Goal: Transaction & Acquisition: Purchase product/service

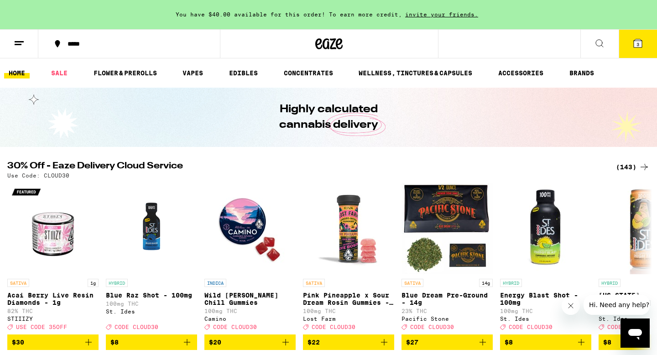
click at [628, 45] on button "3" at bounding box center [638, 44] width 38 height 28
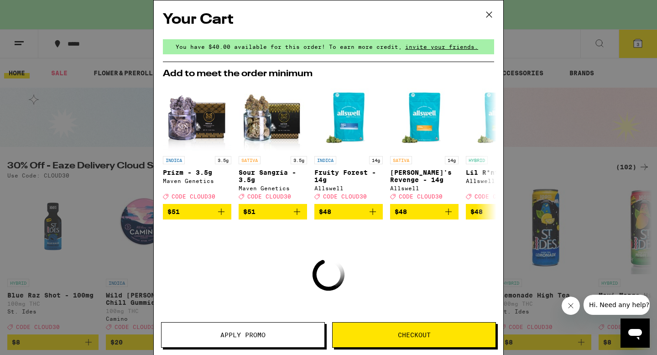
click at [487, 14] on icon at bounding box center [489, 15] width 14 height 14
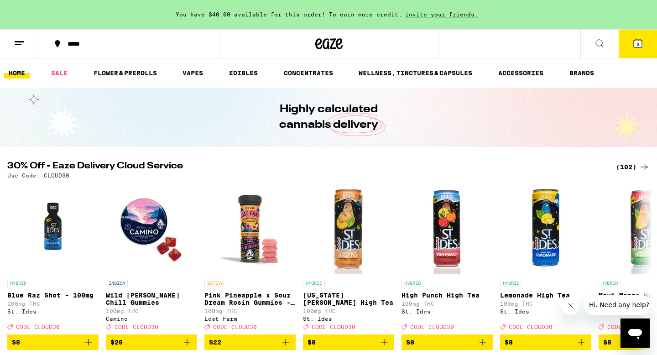
click at [17, 46] on icon at bounding box center [19, 43] width 11 height 11
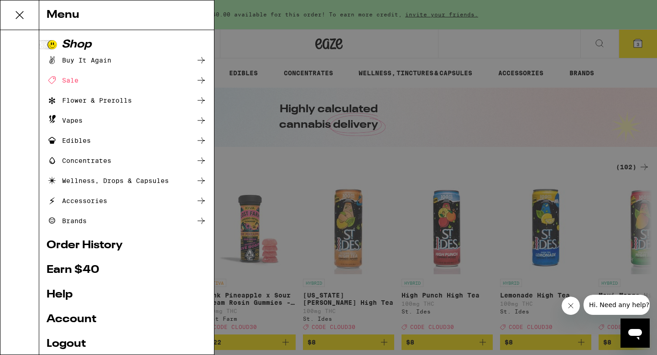
click at [82, 139] on div "Edibles" at bounding box center [69, 140] width 44 height 11
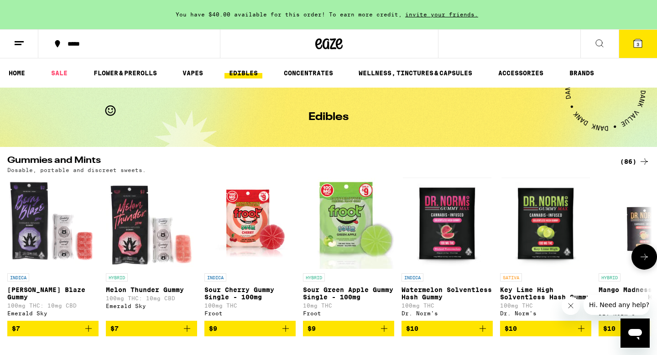
scroll to position [64, 0]
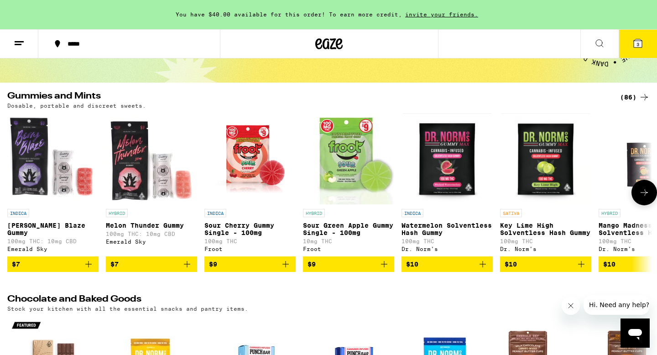
click at [652, 192] on button at bounding box center [645, 193] width 26 height 26
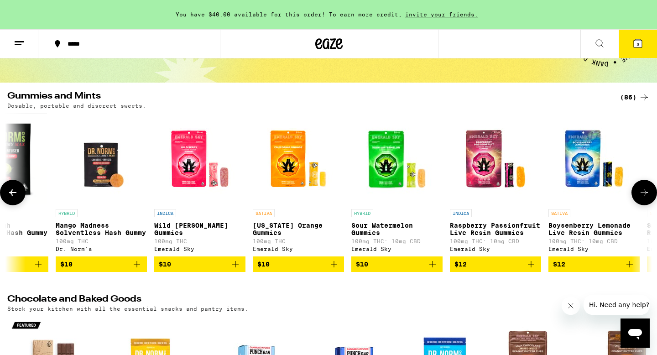
click at [652, 192] on button at bounding box center [645, 193] width 26 height 26
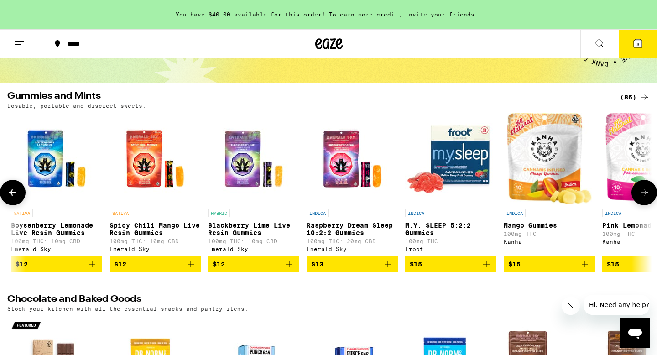
scroll to position [0, 1086]
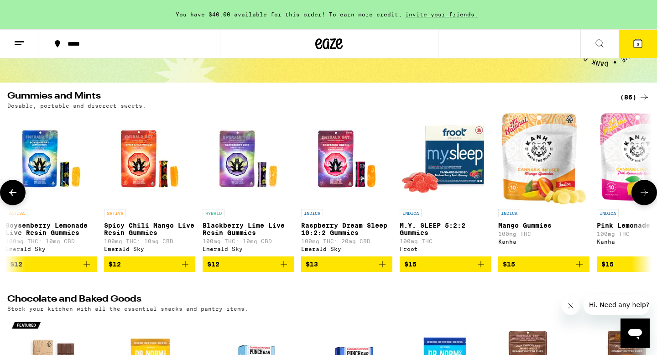
click at [652, 192] on button at bounding box center [645, 193] width 26 height 26
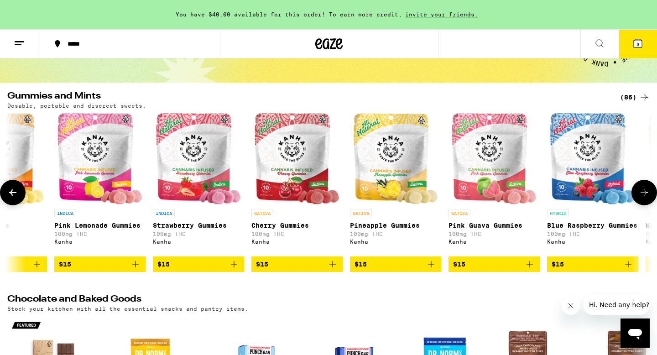
scroll to position [0, 1629]
click at [652, 192] on button at bounding box center [645, 193] width 26 height 26
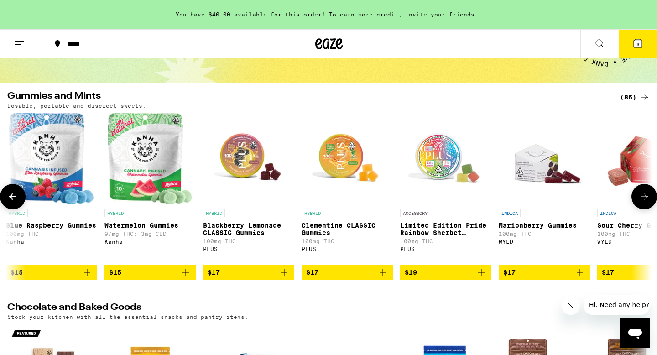
scroll to position [0, 2172]
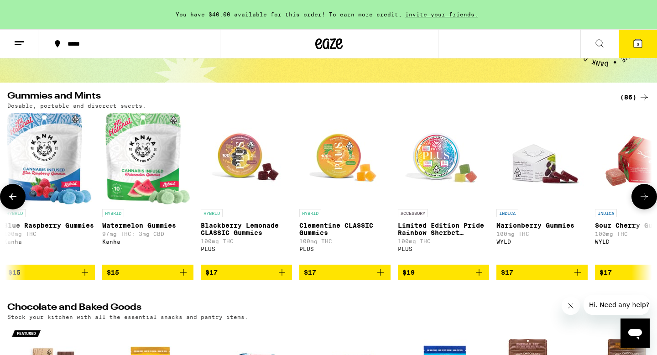
click at [652, 192] on button at bounding box center [645, 197] width 26 height 26
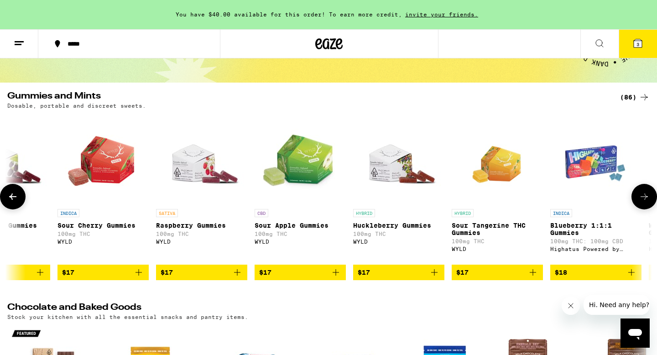
scroll to position [0, 2716]
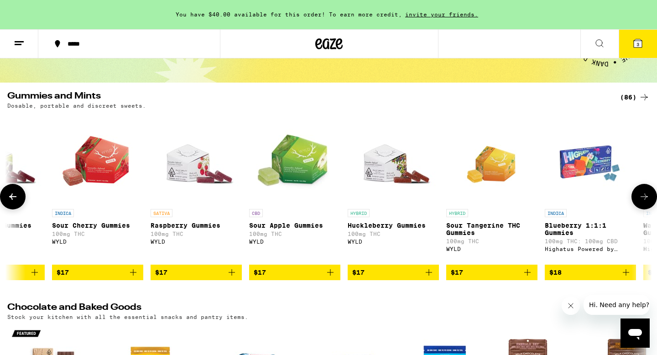
click at [15, 202] on icon at bounding box center [12, 196] width 11 height 11
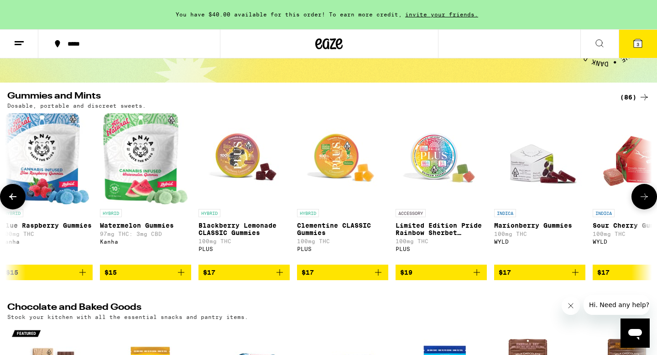
scroll to position [0, 2172]
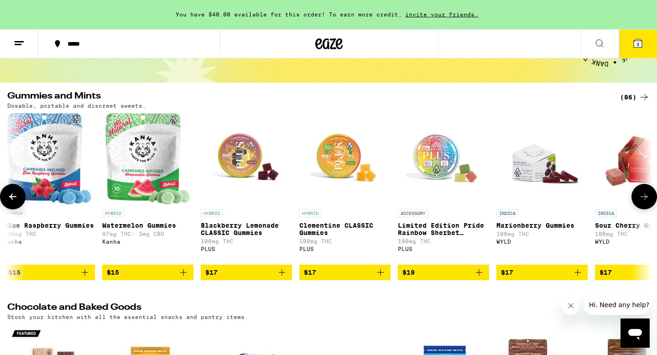
click at [650, 200] on button at bounding box center [645, 197] width 26 height 26
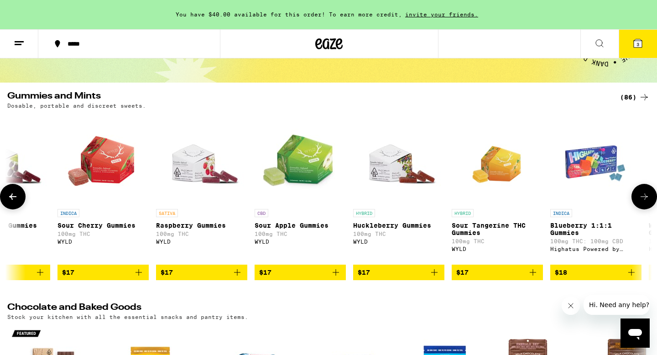
scroll to position [0, 2716]
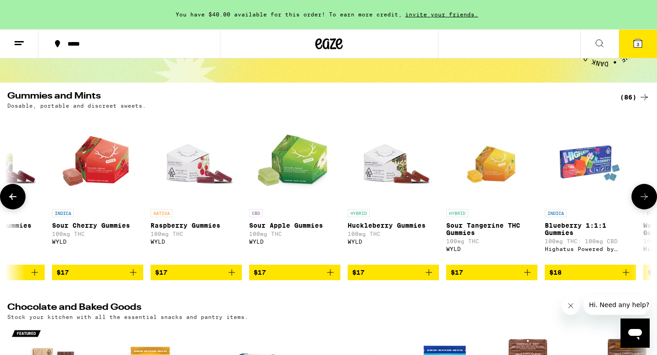
click at [650, 200] on button at bounding box center [645, 197] width 26 height 26
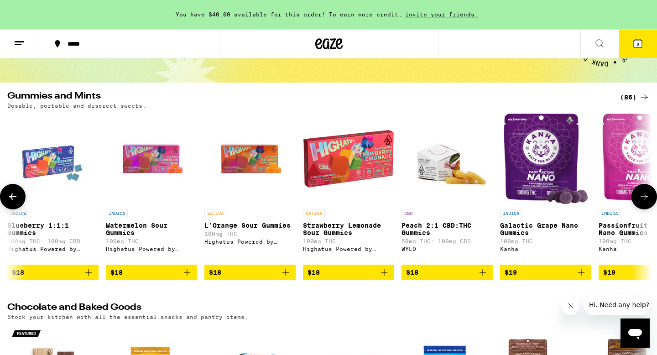
scroll to position [0, 3259]
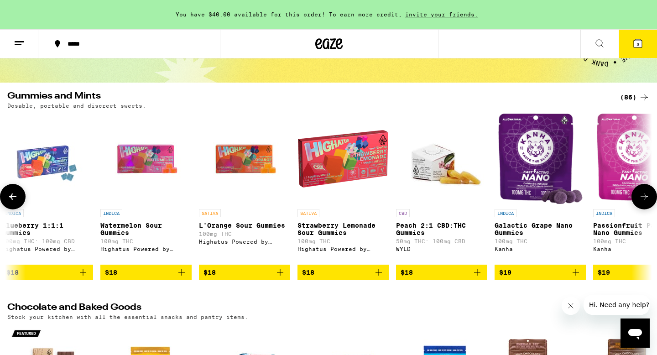
click at [650, 200] on button at bounding box center [645, 197] width 26 height 26
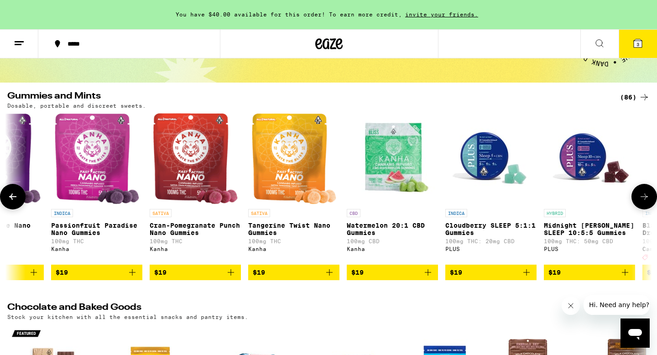
scroll to position [0, 3802]
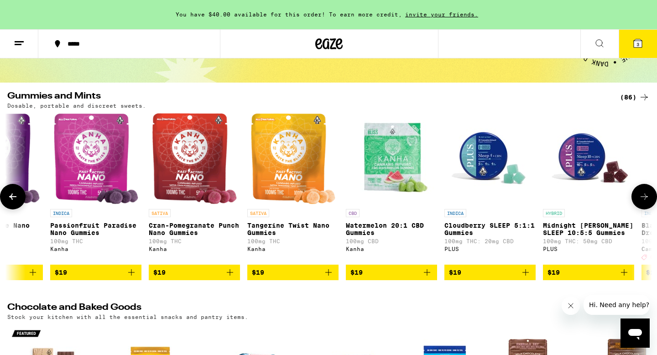
click at [641, 202] on icon at bounding box center [644, 196] width 11 height 11
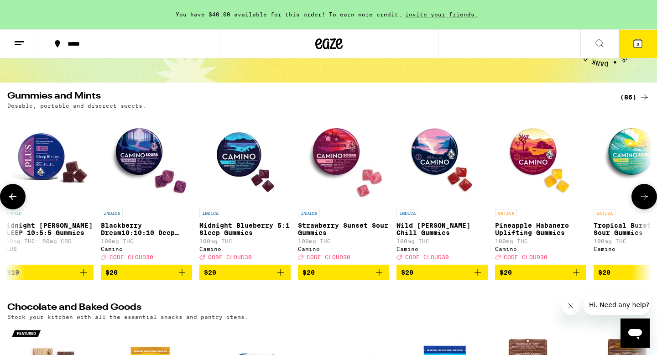
scroll to position [0, 4345]
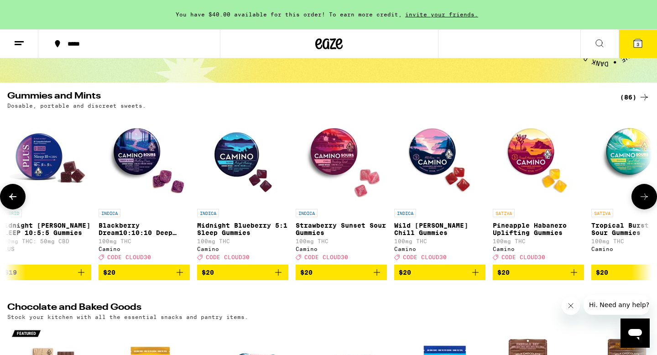
click at [644, 202] on icon at bounding box center [644, 196] width 11 height 11
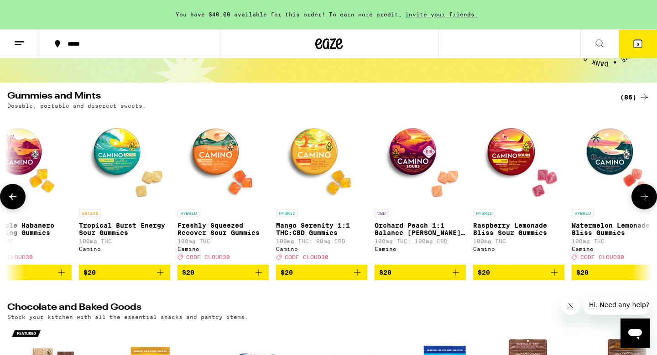
scroll to position [0, 4888]
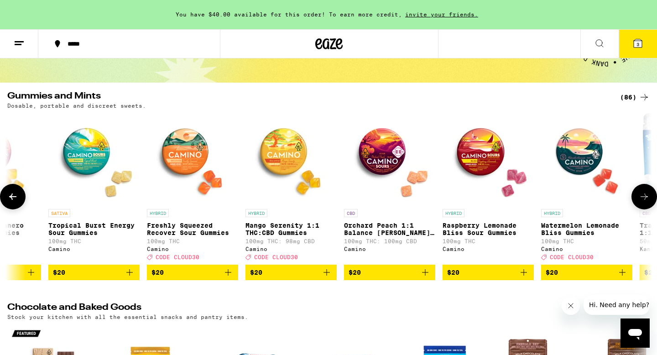
click at [644, 202] on icon at bounding box center [644, 196] width 11 height 11
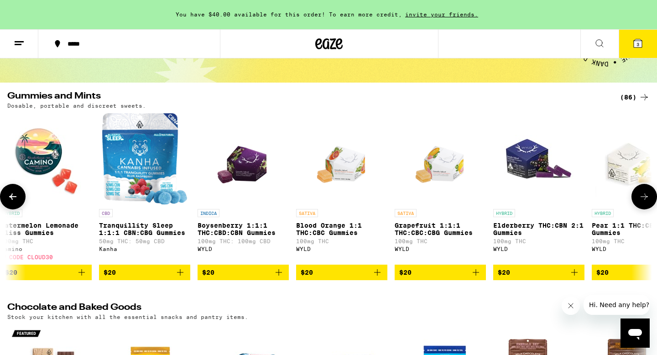
scroll to position [0, 5431]
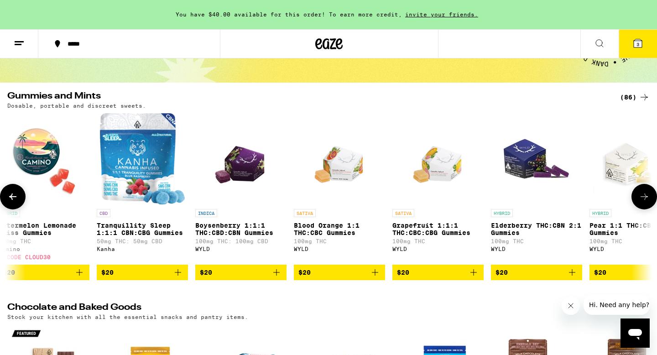
click at [644, 202] on icon at bounding box center [644, 196] width 11 height 11
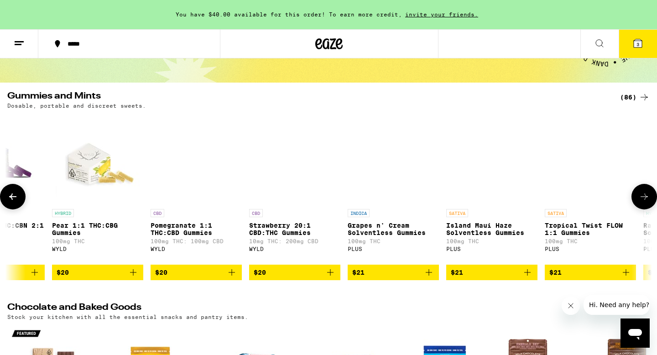
scroll to position [0, 5974]
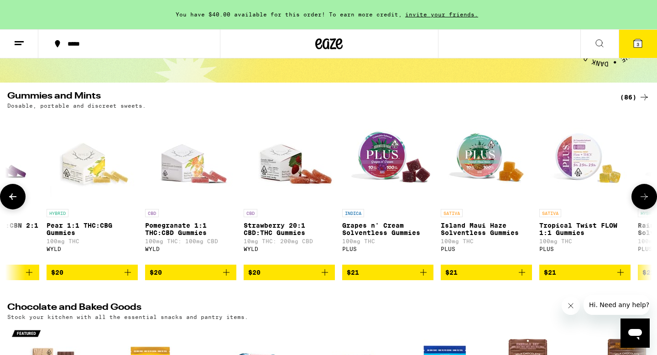
click at [422, 278] on icon "Add to bag" at bounding box center [423, 272] width 11 height 11
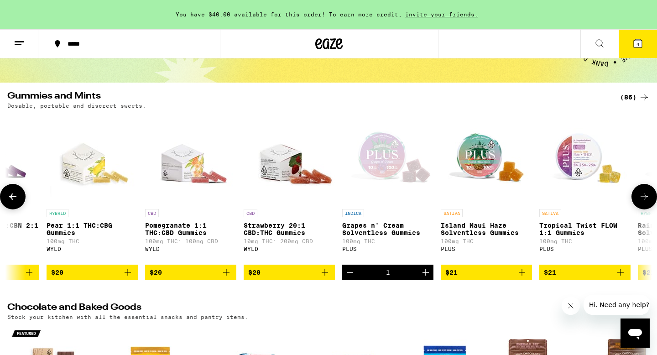
click at [644, 202] on icon at bounding box center [644, 196] width 11 height 11
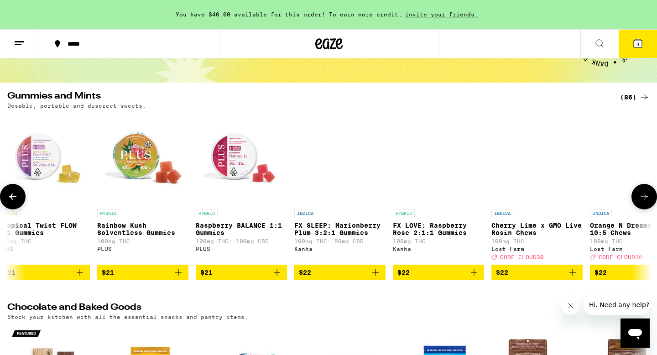
scroll to position [0, 6517]
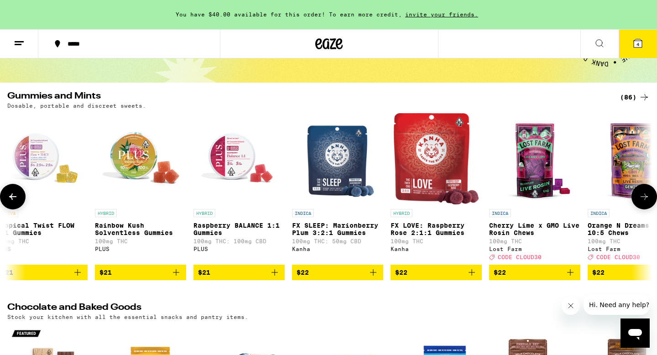
click at [448, 278] on span "$22" at bounding box center [436, 272] width 82 height 11
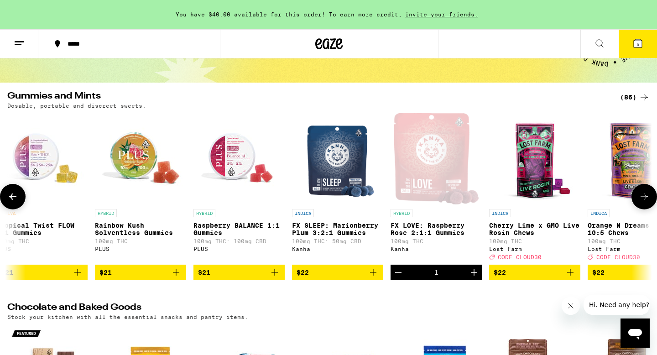
click at [647, 202] on icon at bounding box center [644, 196] width 11 height 11
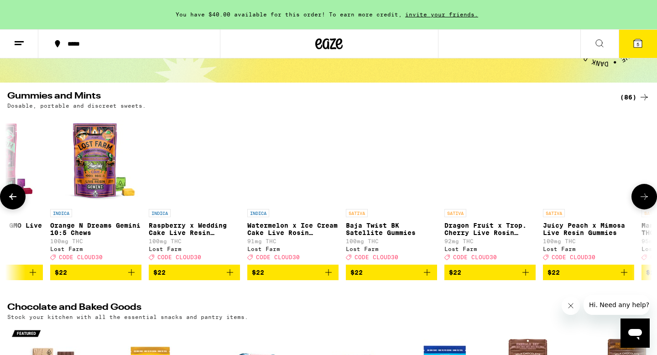
scroll to position [0, 7060]
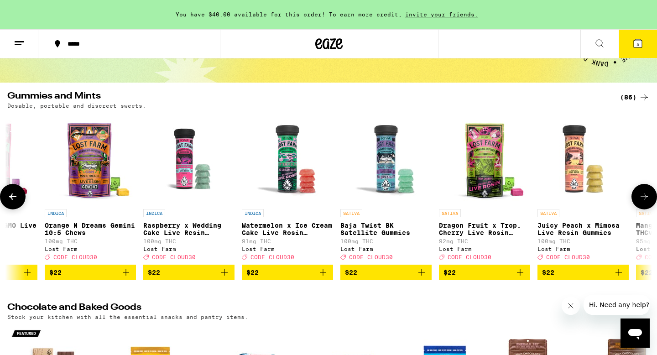
click at [647, 202] on icon at bounding box center [644, 196] width 11 height 11
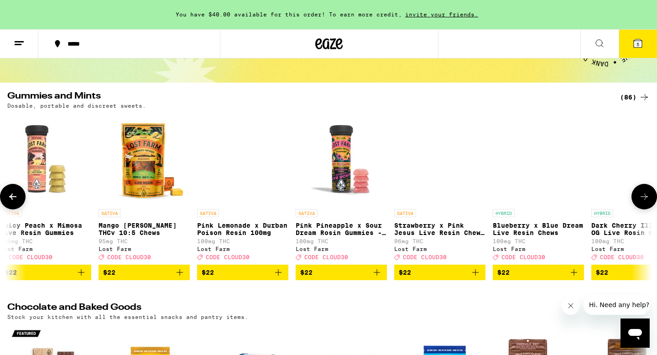
scroll to position [0, 7604]
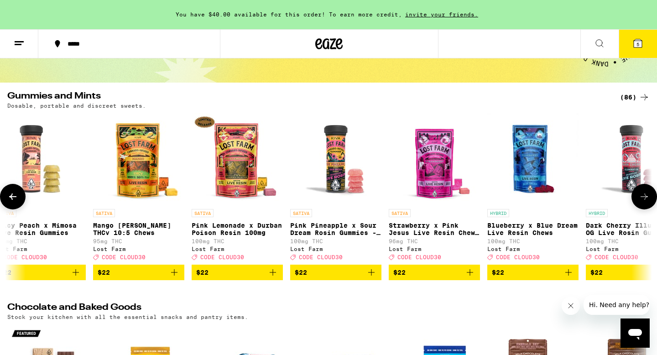
click at [647, 202] on icon at bounding box center [644, 196] width 11 height 11
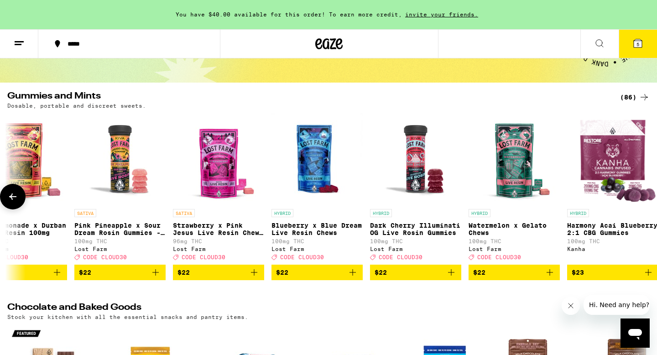
scroll to position [0, 7835]
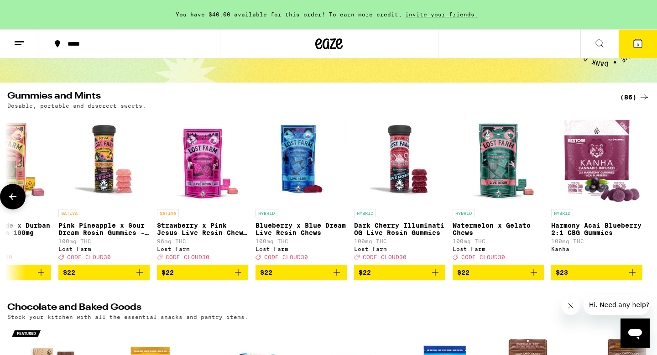
click at [601, 182] on img "Open page for Harmony Acai Blueberry 2:1 CBG Gummies from Kanha" at bounding box center [596, 158] width 89 height 91
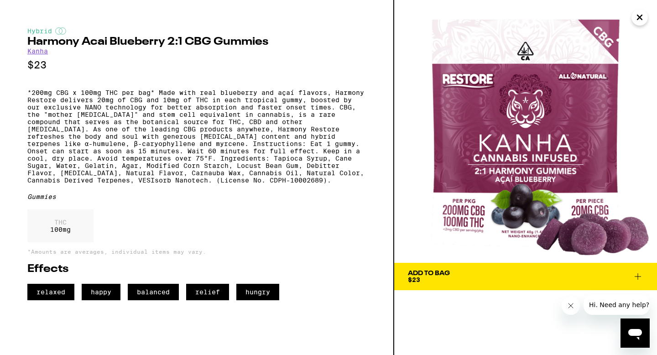
click at [641, 18] on icon "Close" at bounding box center [640, 17] width 5 height 5
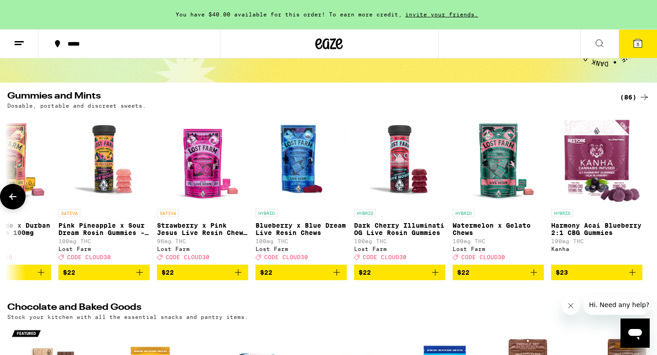
click at [8, 199] on icon at bounding box center [12, 196] width 11 height 11
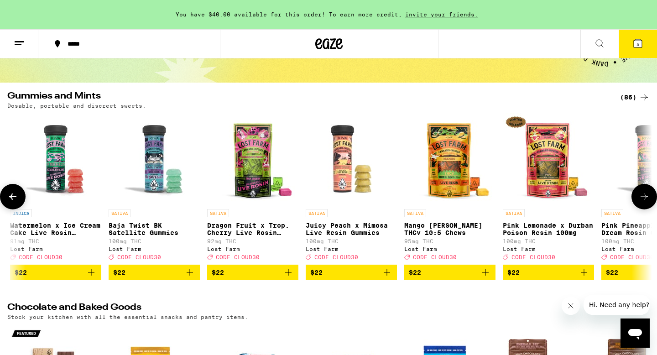
click at [8, 199] on icon at bounding box center [12, 196] width 11 height 11
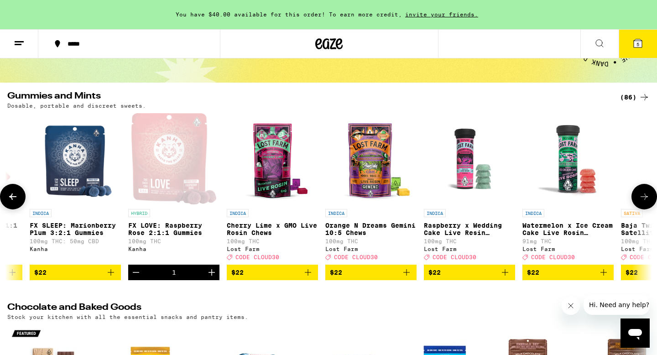
scroll to position [0, 6749]
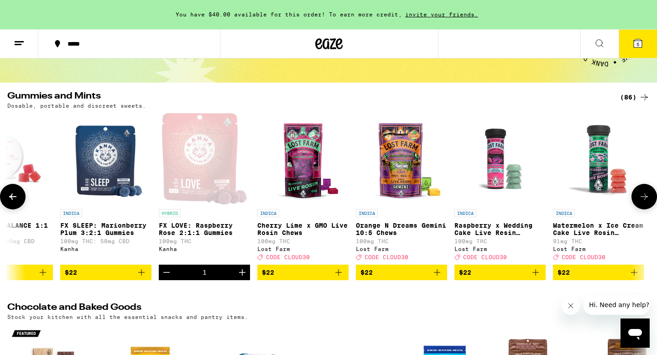
click at [8, 199] on icon at bounding box center [12, 196] width 11 height 11
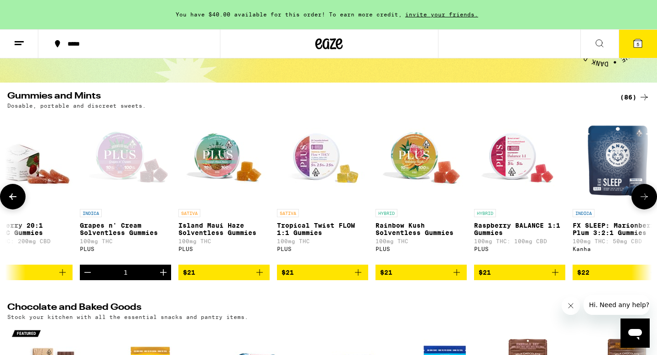
scroll to position [0, 6206]
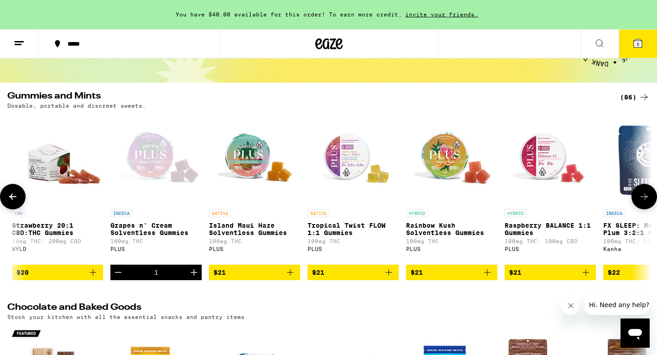
click at [54, 180] on img "Open page for Strawberry 20:1 CBD:THC Gummies from WYLD" at bounding box center [57, 158] width 91 height 91
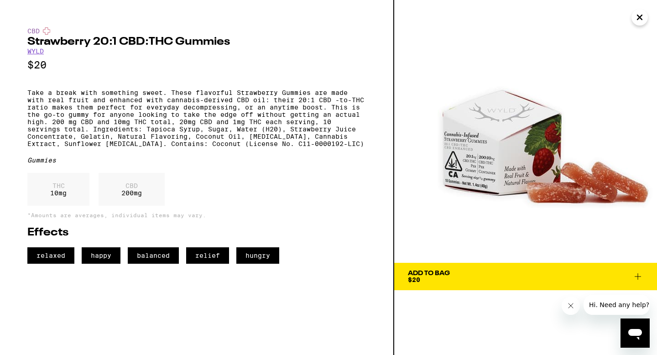
click at [639, 20] on icon "Close" at bounding box center [639, 17] width 11 height 14
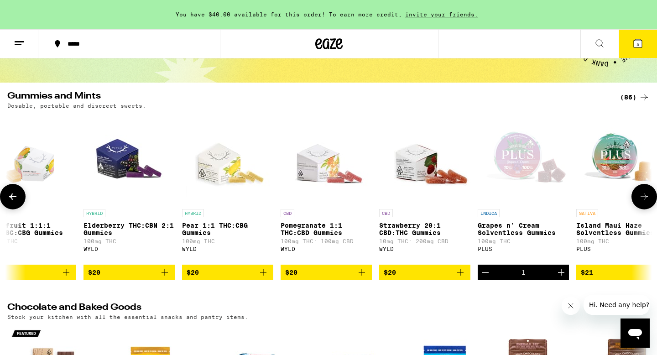
scroll to position [0, 5837]
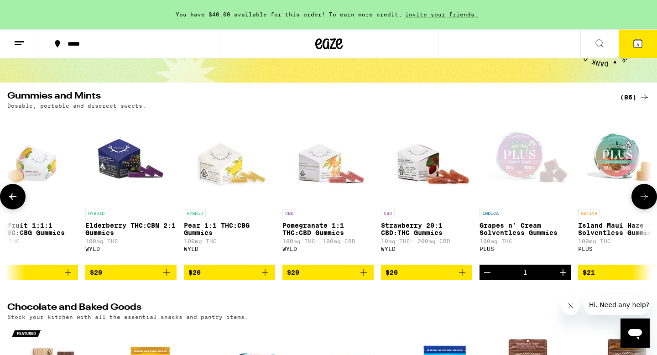
click at [125, 173] on img "Open page for Elderberry THC:CBN 2:1 Gummies from WYLD" at bounding box center [130, 158] width 91 height 91
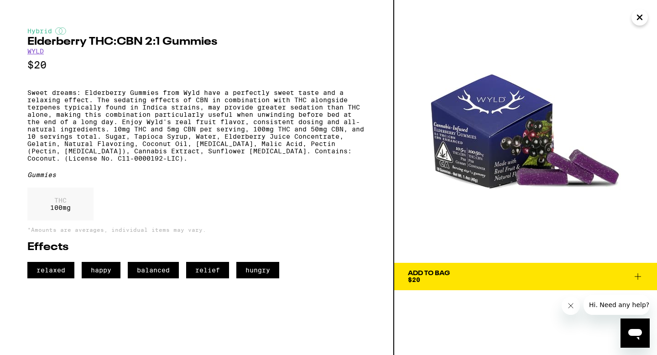
click at [632, 283] on button "Add To Bag $20" at bounding box center [525, 276] width 263 height 27
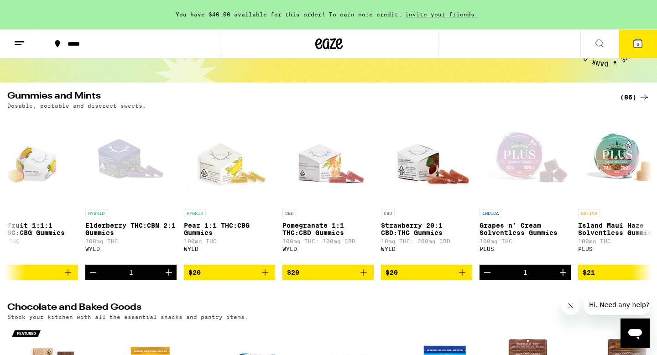
click at [644, 46] on button "6" at bounding box center [638, 44] width 38 height 28
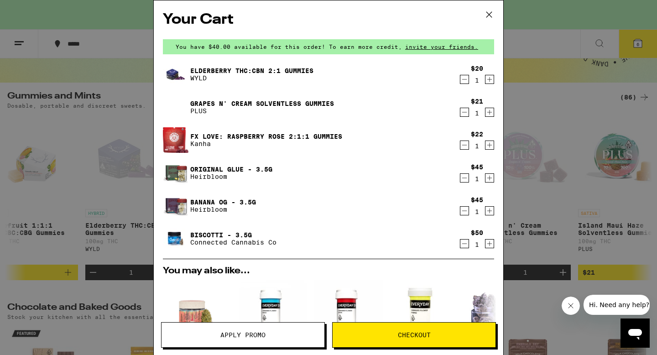
click at [465, 181] on icon "Decrement" at bounding box center [465, 178] width 8 height 11
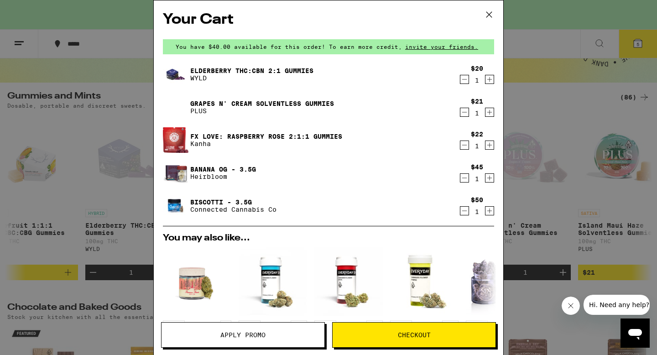
click at [465, 181] on icon "Decrement" at bounding box center [465, 178] width 8 height 11
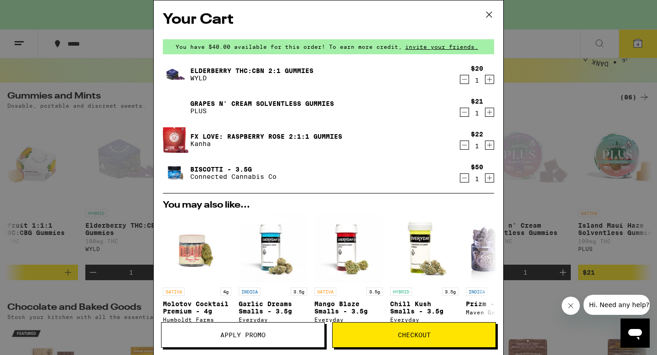
click at [465, 181] on icon "Decrement" at bounding box center [465, 178] width 8 height 11
